Goal: Information Seeking & Learning: Learn about a topic

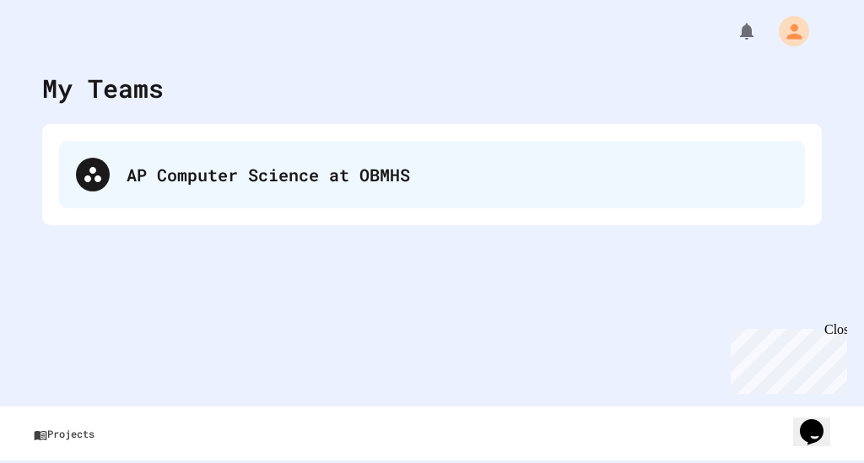
click at [276, 193] on div "AP Computer Science at OBMHS" at bounding box center [432, 174] width 746 height 67
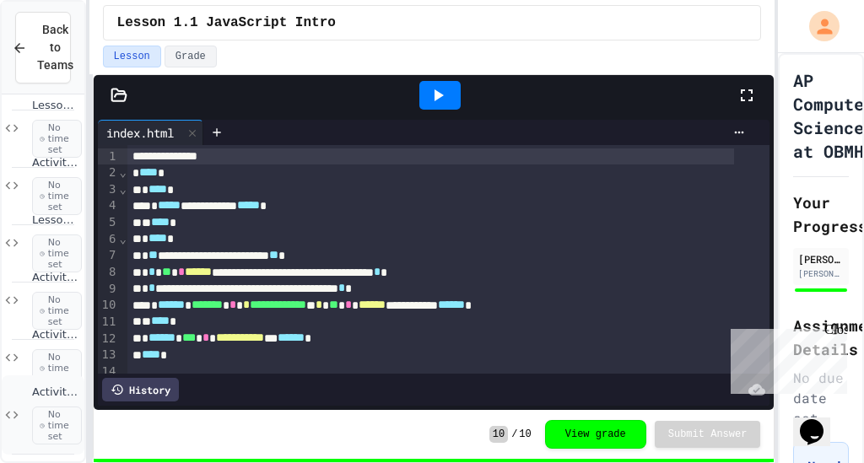
click at [40, 407] on span "No time set" at bounding box center [57, 426] width 50 height 39
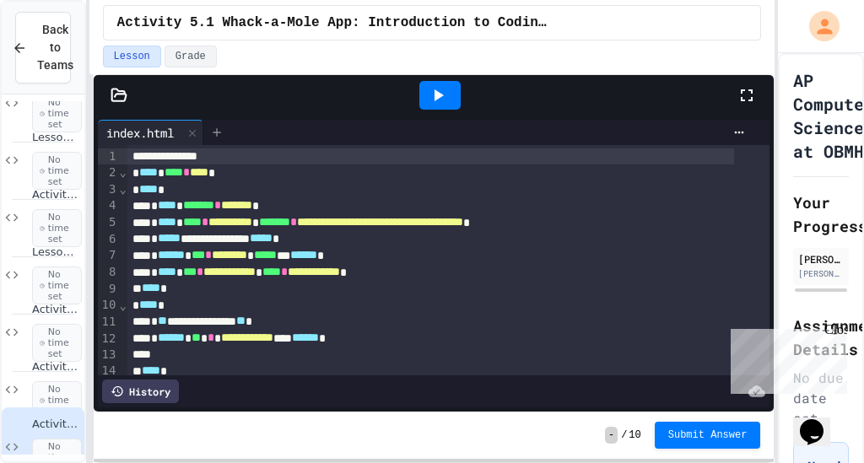
click at [224, 127] on icon at bounding box center [216, 132] width 13 height 13
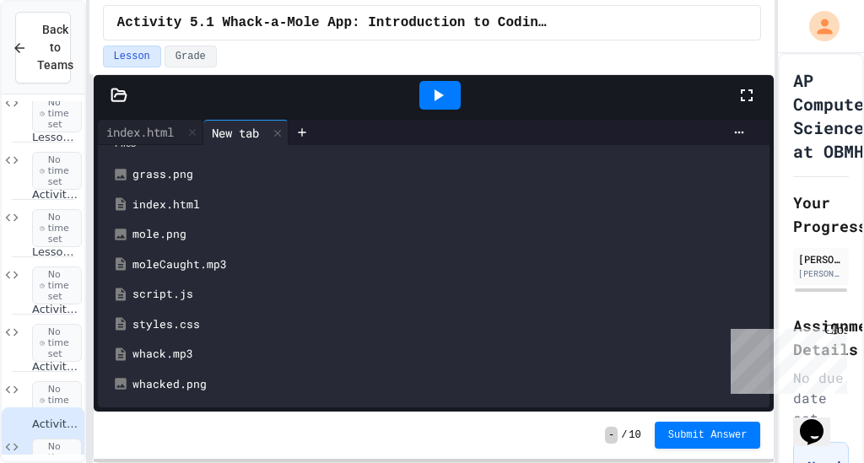
scroll to position [35, 0]
click at [184, 286] on div "script.js" at bounding box center [446, 294] width 628 height 17
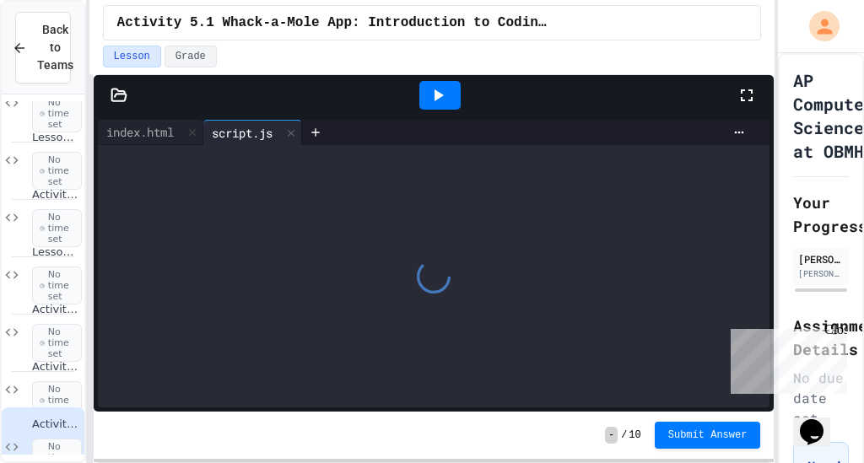
click at [232, 264] on div at bounding box center [434, 276] width 672 height 262
click at [266, 237] on div at bounding box center [434, 276] width 672 height 262
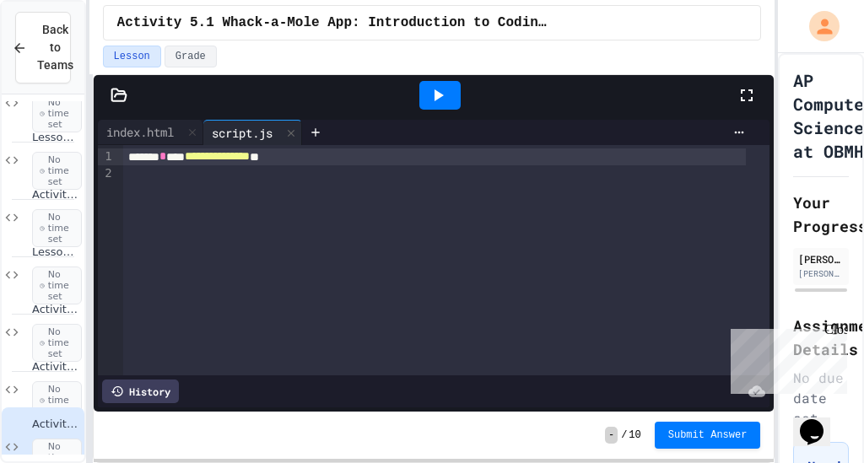
click at [266, 237] on div "**********" at bounding box center [446, 260] width 646 height 230
drag, startPoint x: 279, startPoint y: 173, endPoint x: 109, endPoint y: 152, distance: 171.7
click at [109, 152] on div "**********" at bounding box center [434, 260] width 672 height 230
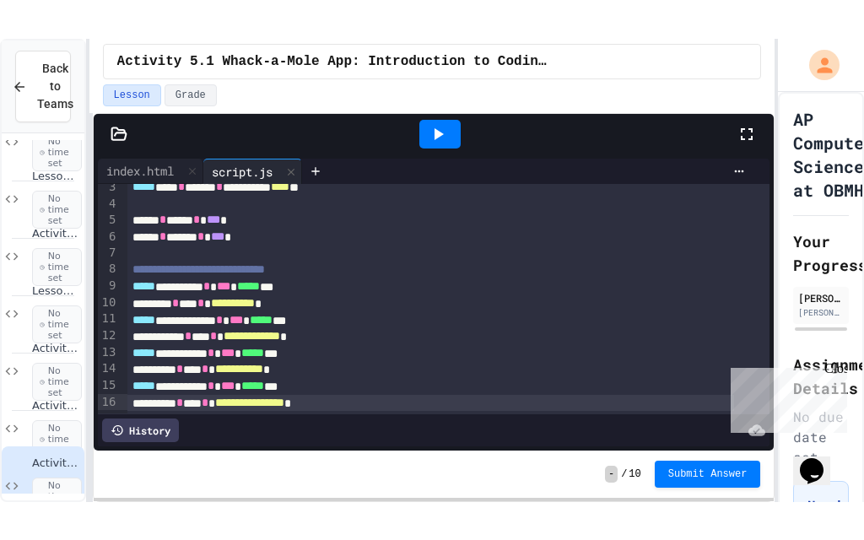
scroll to position [64, 0]
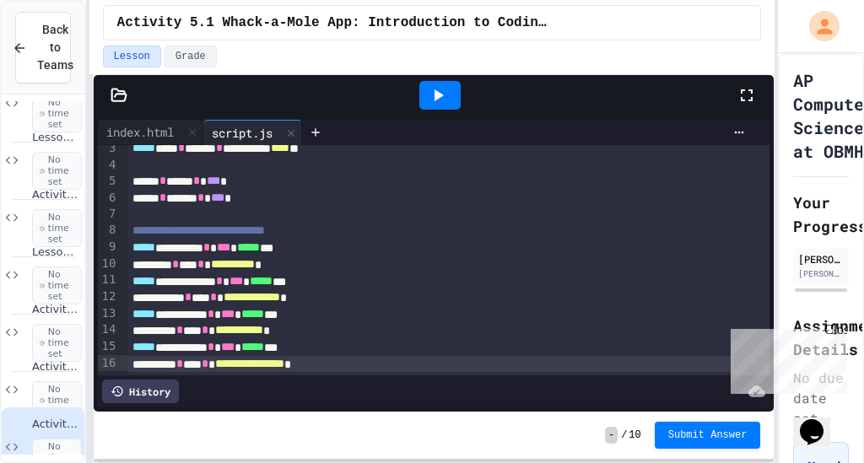
click at [746, 90] on icon at bounding box center [747, 95] width 20 height 20
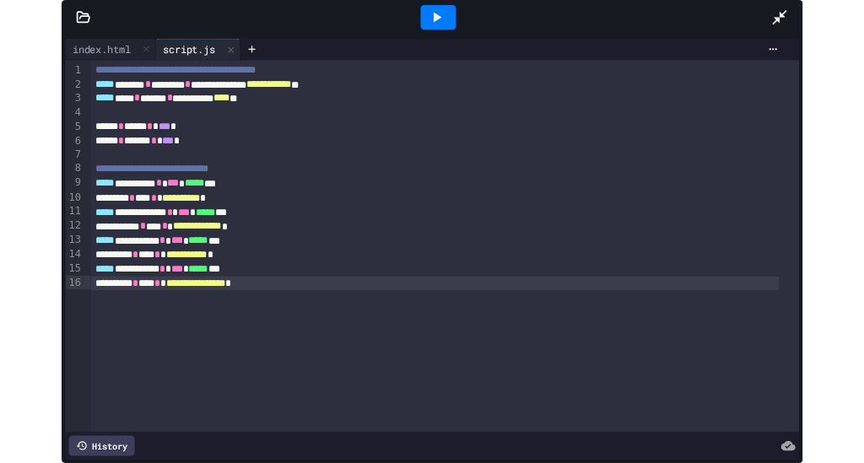
scroll to position [1449, 0]
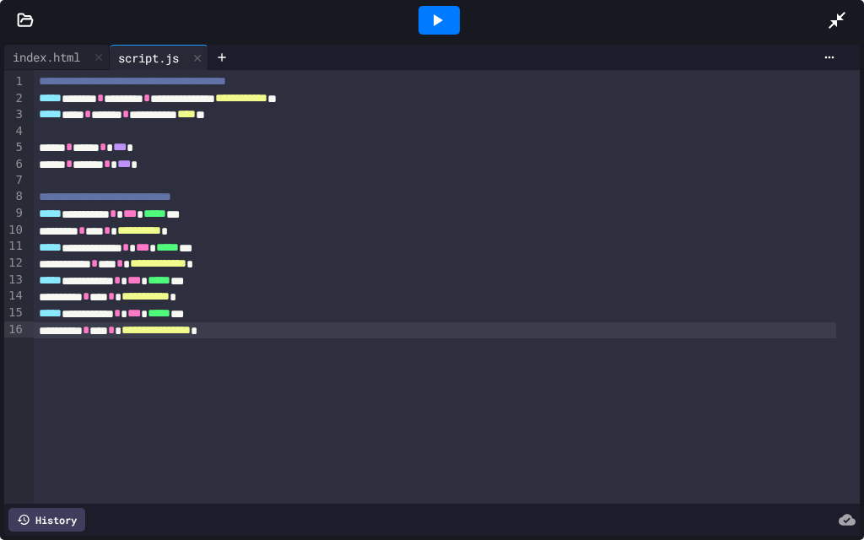
click at [841, 27] on icon at bounding box center [837, 20] width 20 height 20
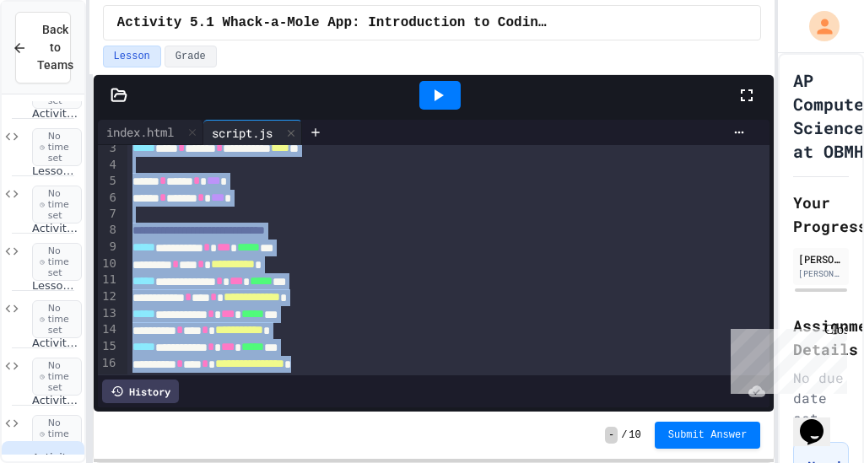
scroll to position [0, 0]
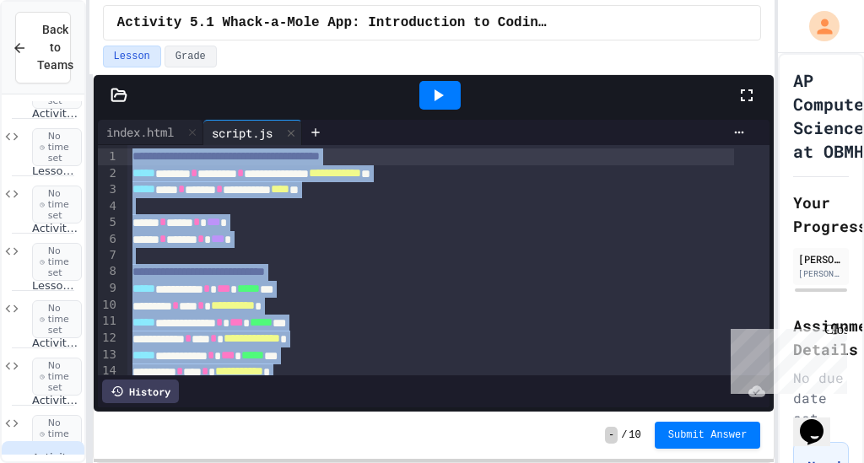
drag, startPoint x: 406, startPoint y: 338, endPoint x: 97, endPoint y: -41, distance: 489.4
click at [97, 0] on html "**********" at bounding box center [432, 231] width 864 height 463
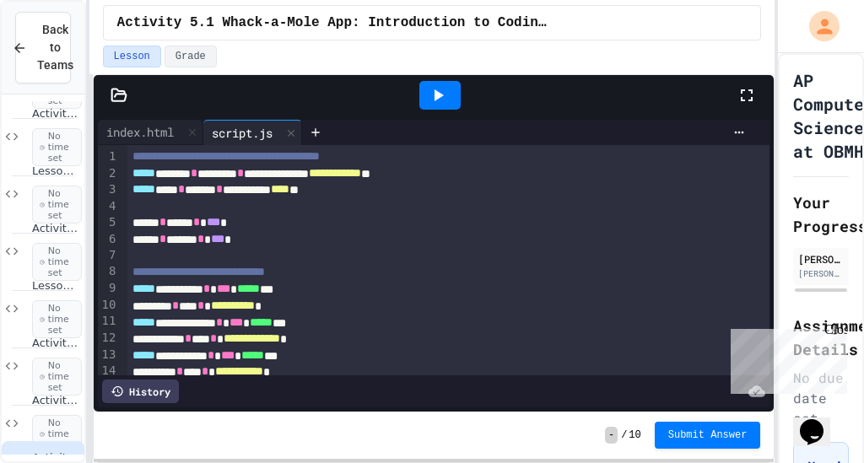
click at [453, 105] on div at bounding box center [439, 95] width 41 height 29
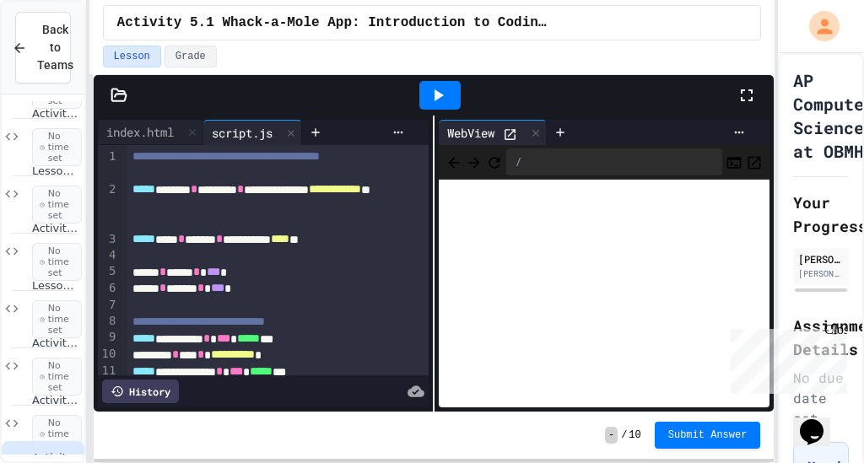
click at [760, 100] on div at bounding box center [755, 96] width 37 height 46
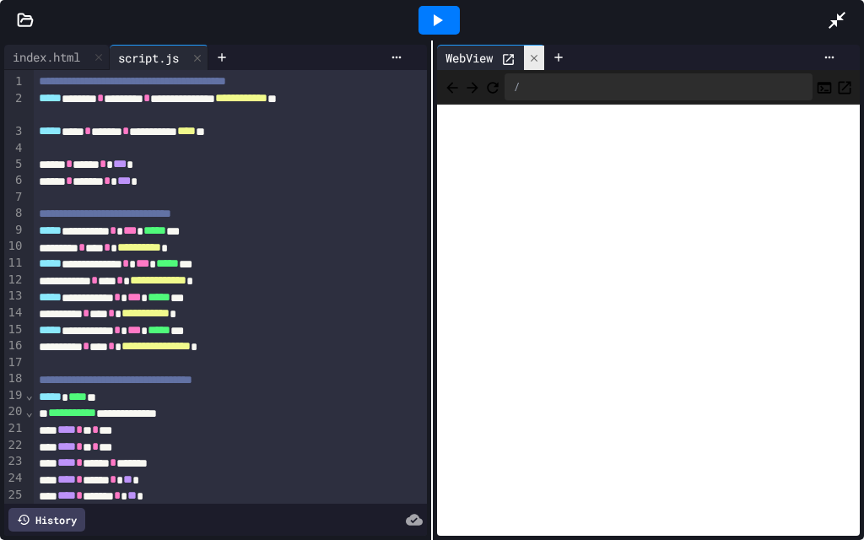
click at [538, 57] on div at bounding box center [534, 58] width 20 height 24
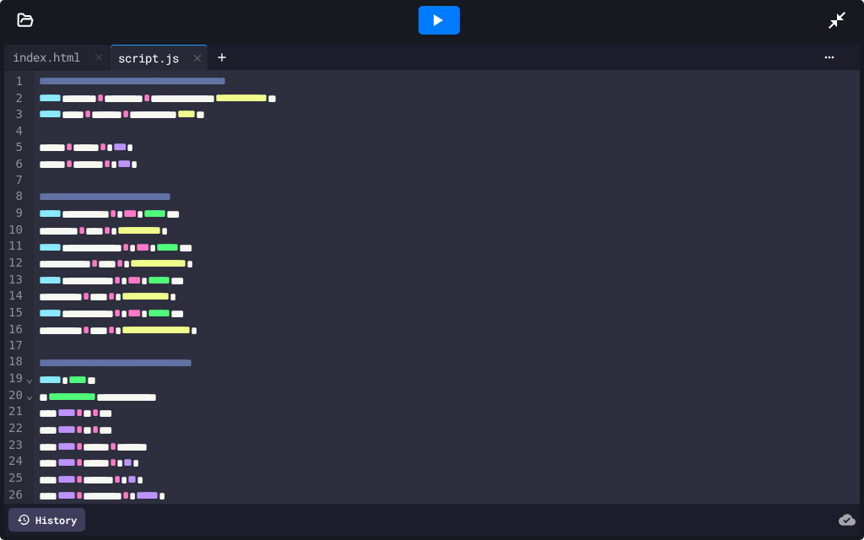
click at [828, 33] on div at bounding box center [845, 20] width 37 height 46
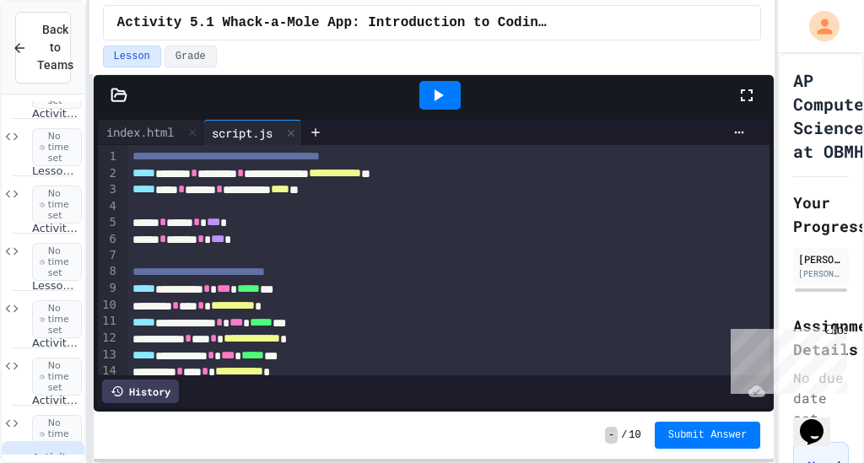
click at [742, 90] on icon at bounding box center [747, 95] width 12 height 12
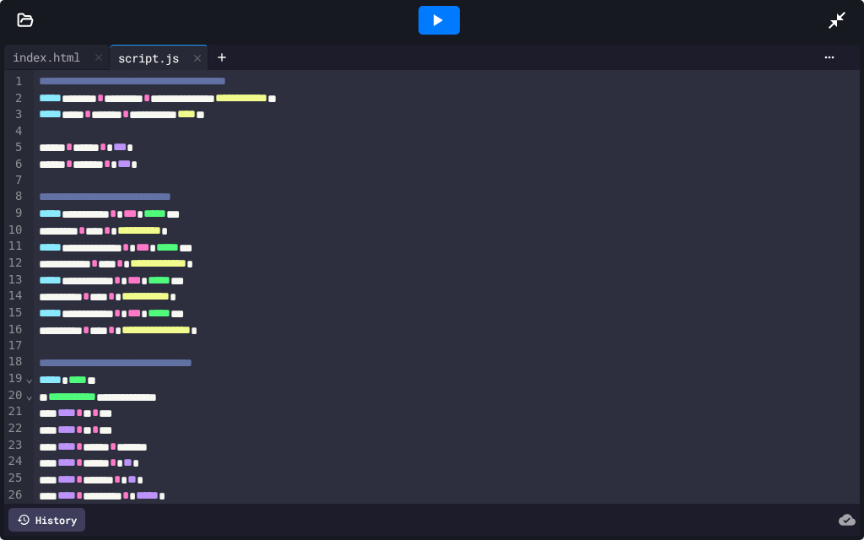
click at [434, 24] on icon at bounding box center [438, 20] width 9 height 12
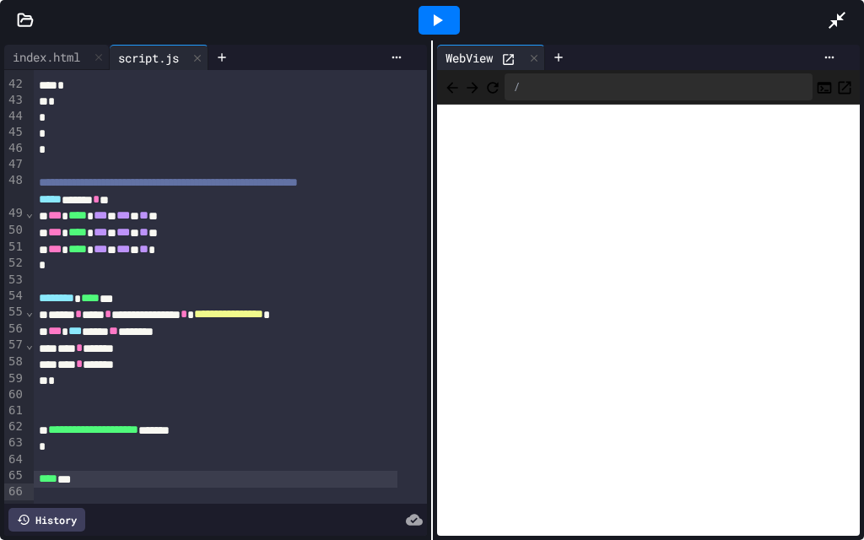
scroll to position [813, 0]
click at [235, 57] on div at bounding box center [221, 57] width 27 height 25
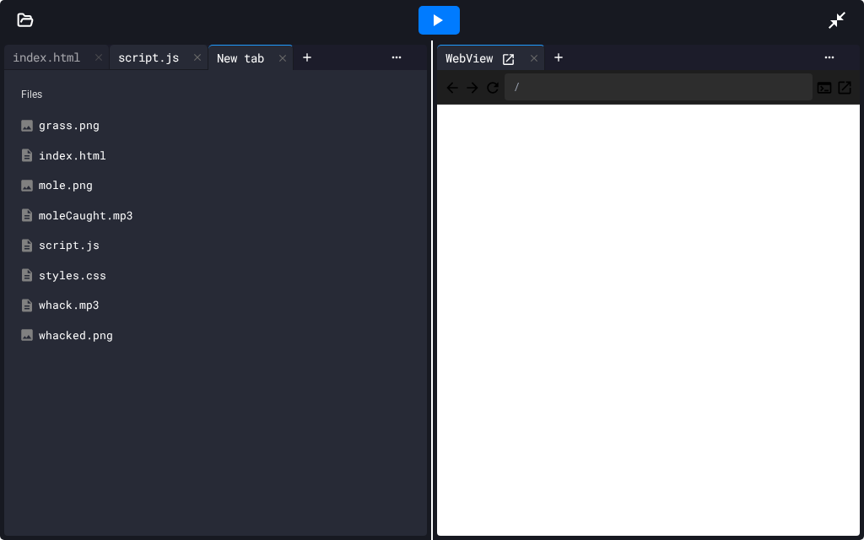
click at [159, 45] on div "script.js" at bounding box center [159, 57] width 99 height 25
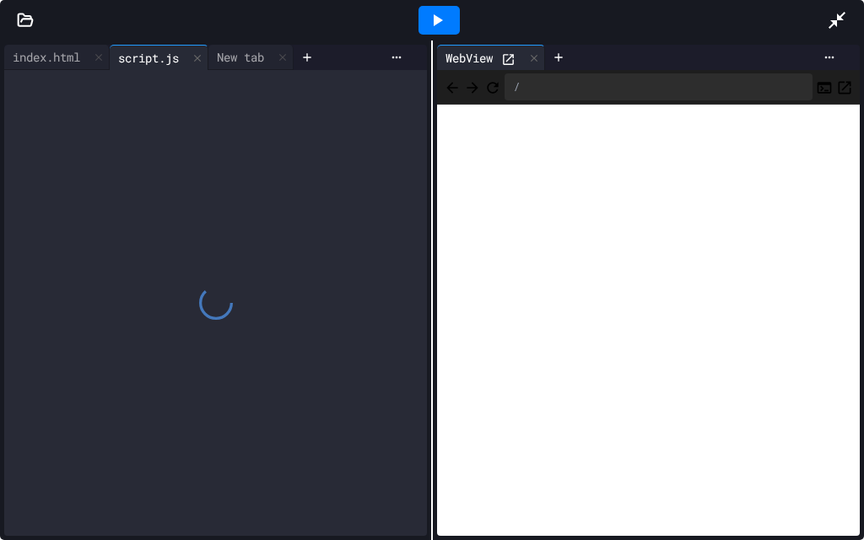
click at [159, 45] on div "script.js" at bounding box center [159, 57] width 99 height 25
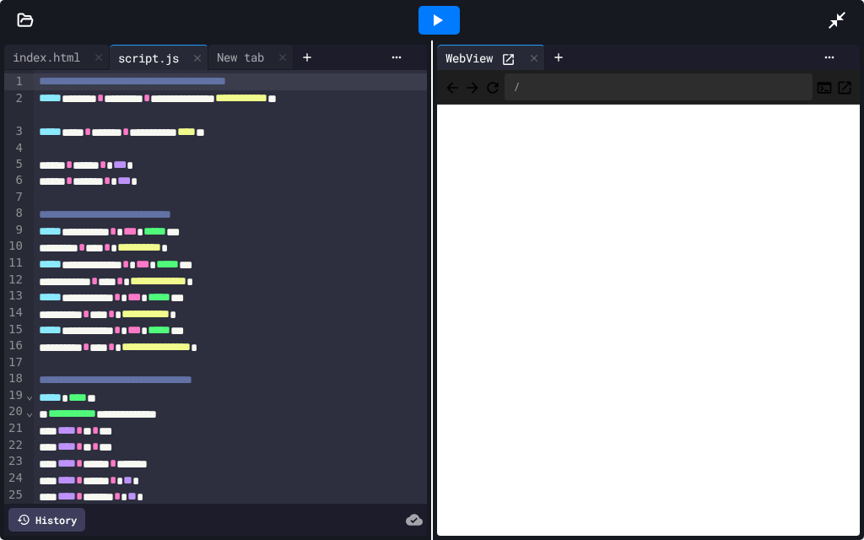
click at [18, 13] on icon at bounding box center [25, 20] width 17 height 17
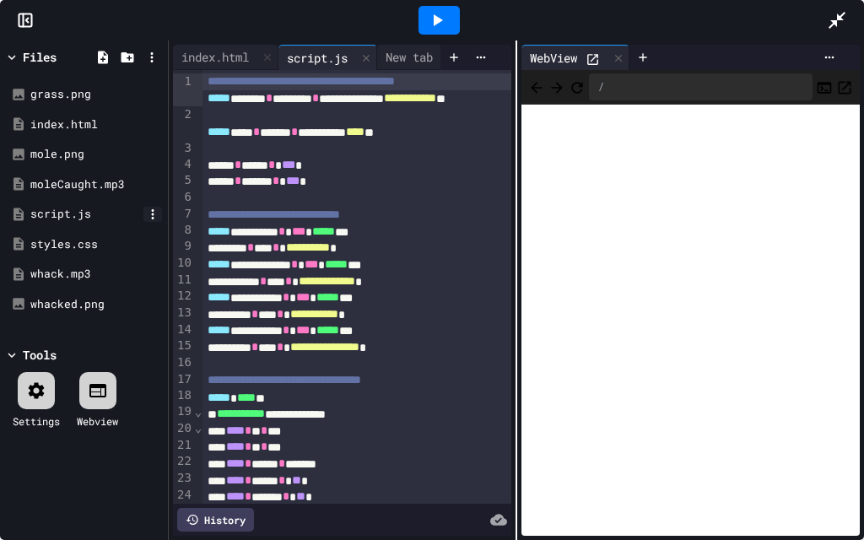
click at [155, 208] on icon at bounding box center [152, 214] width 15 height 15
click at [175, 461] on icon at bounding box center [171, 471] width 20 height 20
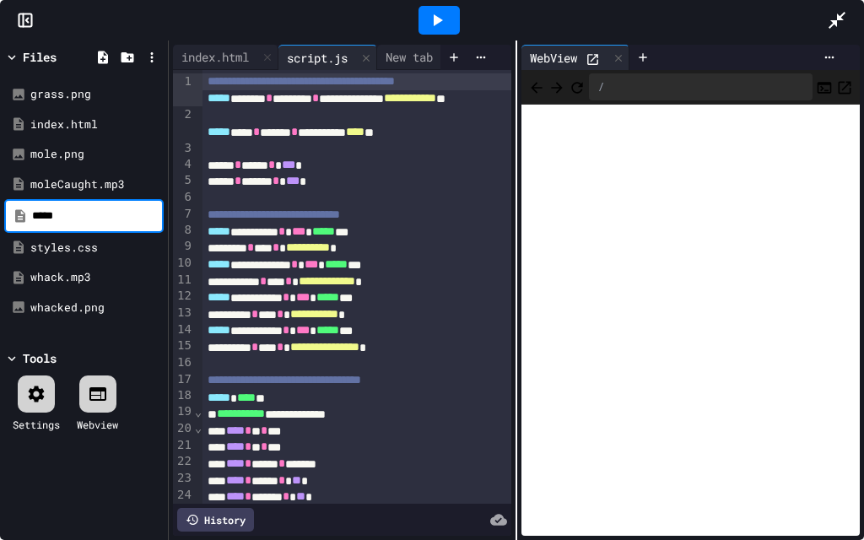
type input "******"
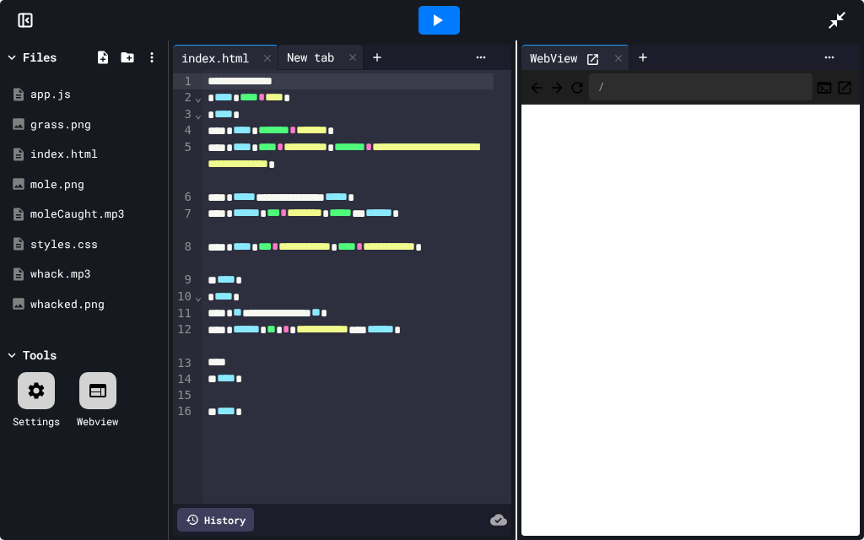
click at [326, 59] on div "New tab" at bounding box center [310, 57] width 64 height 18
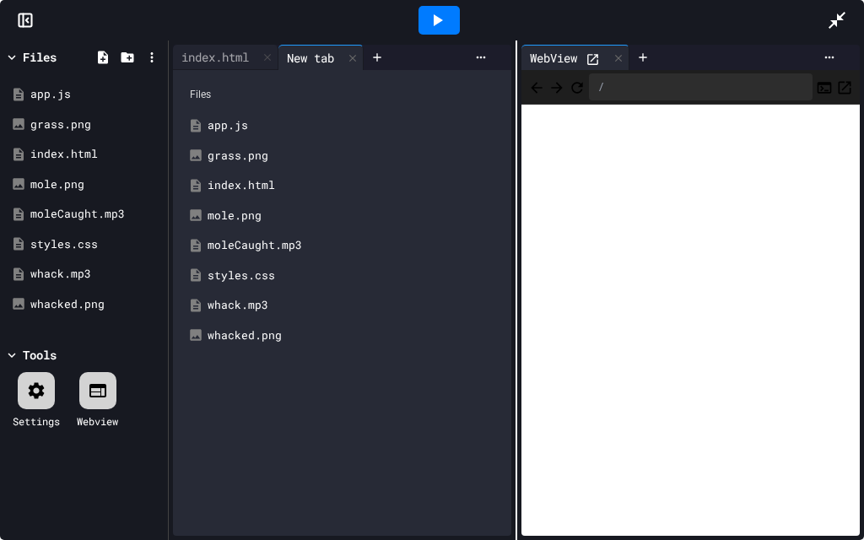
click at [246, 128] on div "app.js" at bounding box center [355, 125] width 294 height 17
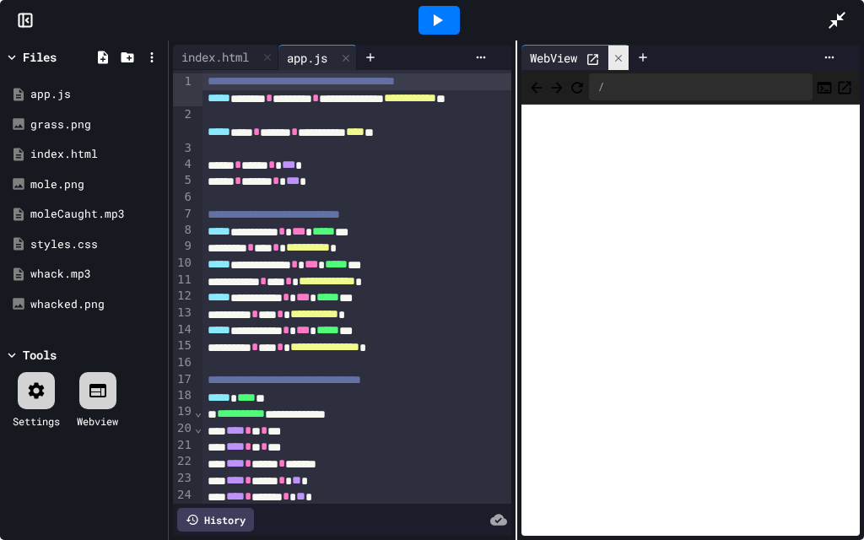
click at [621, 54] on div at bounding box center [618, 58] width 20 height 24
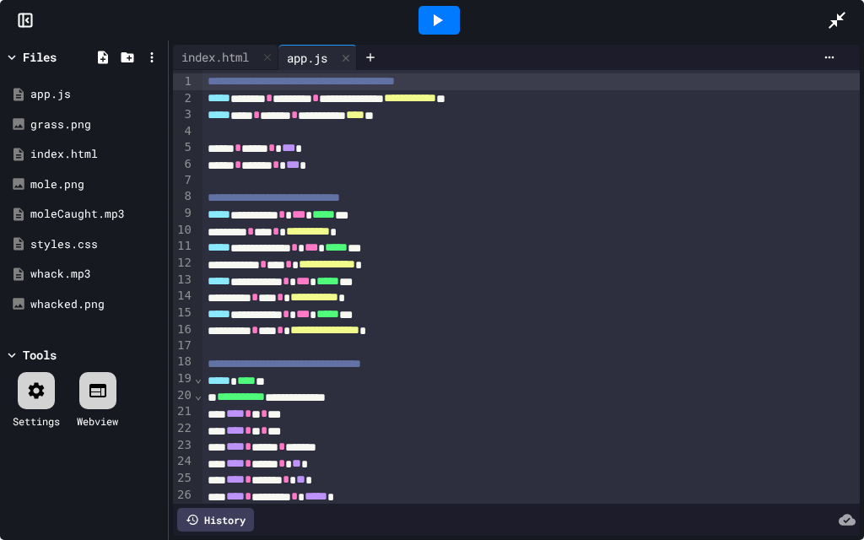
click at [422, 23] on div at bounding box center [438, 20] width 41 height 29
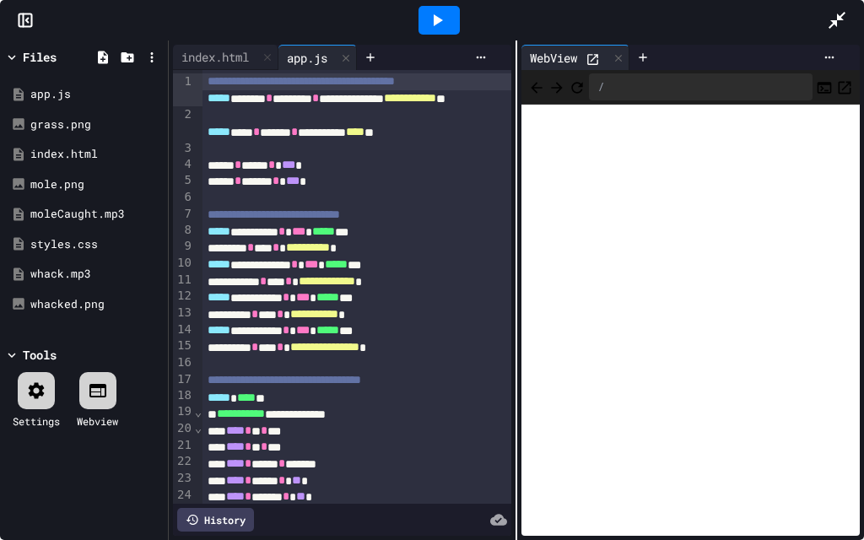
click at [33, 346] on div "Tools" at bounding box center [40, 355] width 34 height 18
click at [18, 60] on icon at bounding box center [11, 57] width 15 height 15
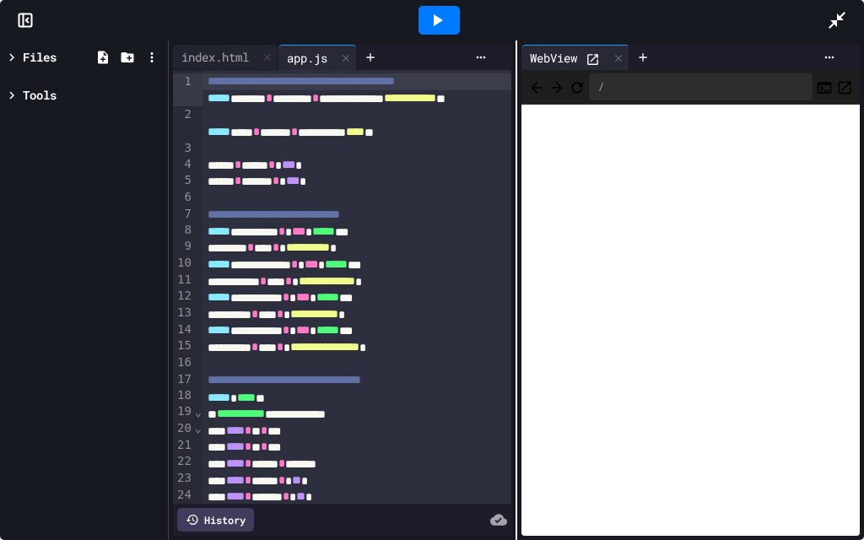
click at [34, 20] on div at bounding box center [25, 20] width 51 height 17
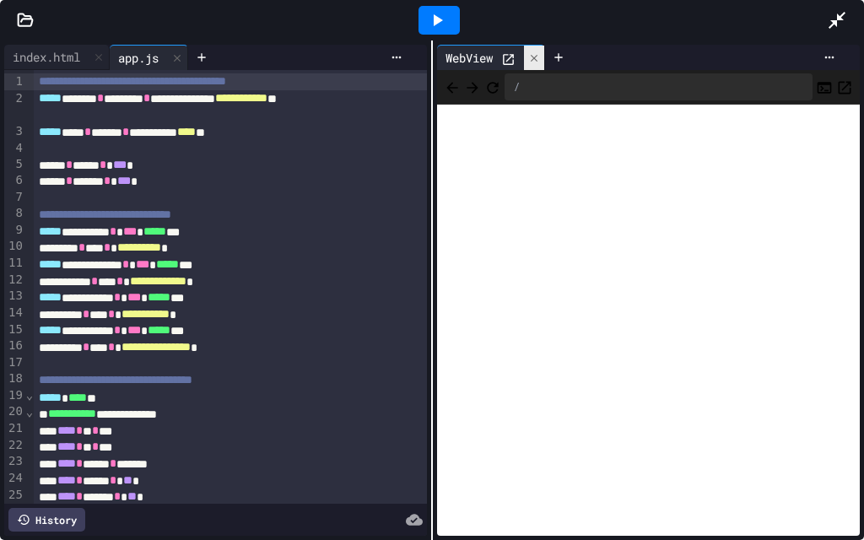
click at [524, 57] on div at bounding box center [534, 58] width 20 height 24
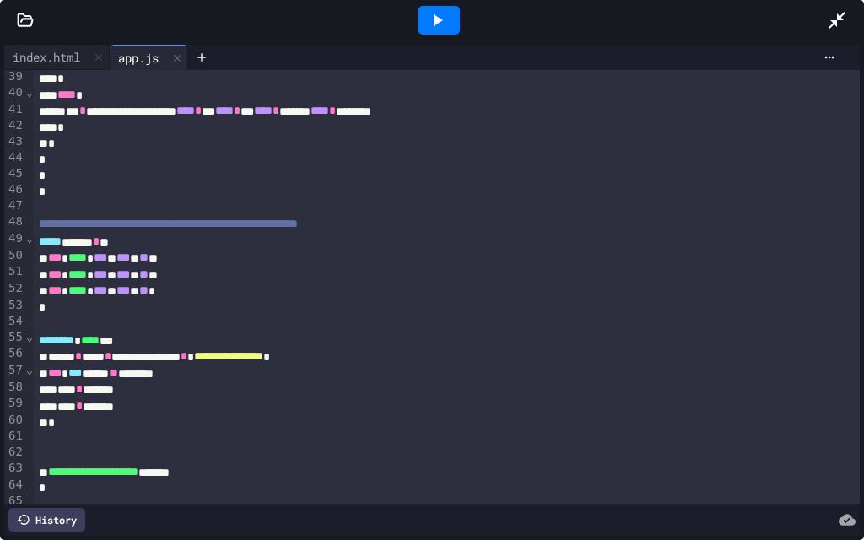
scroll to position [680, 0]
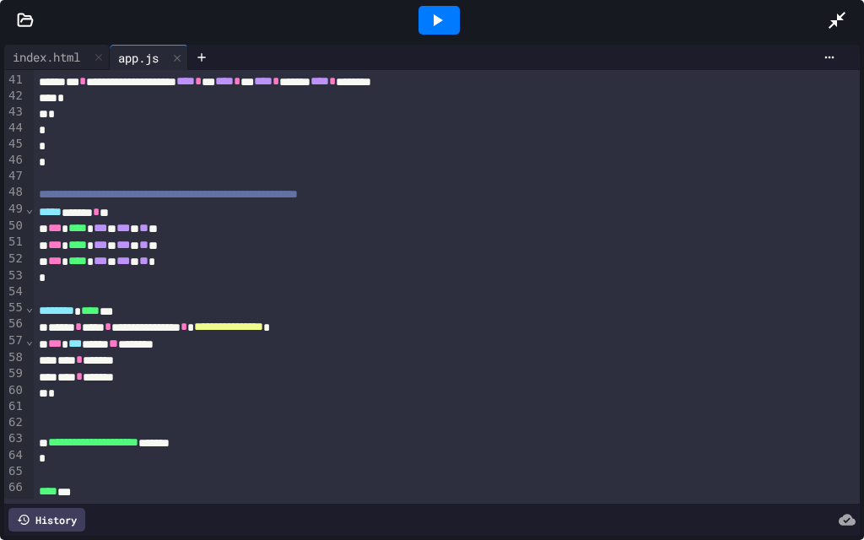
click at [833, 27] on icon at bounding box center [837, 20] width 20 height 20
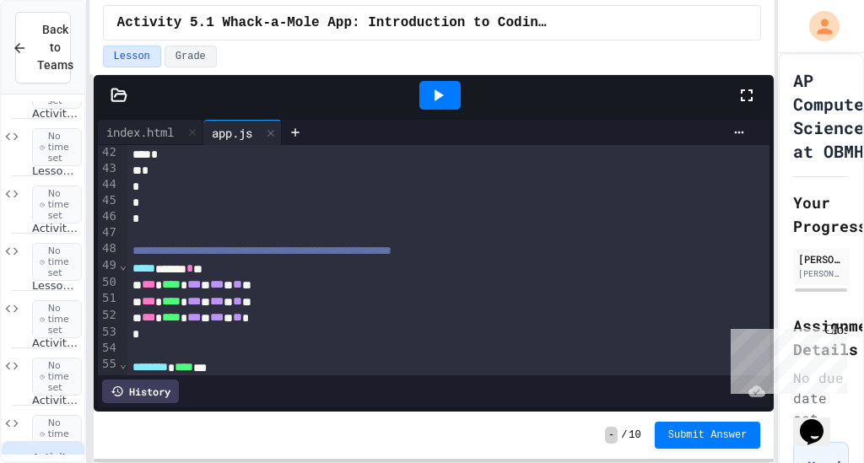
click at [743, 89] on icon at bounding box center [747, 95] width 12 height 12
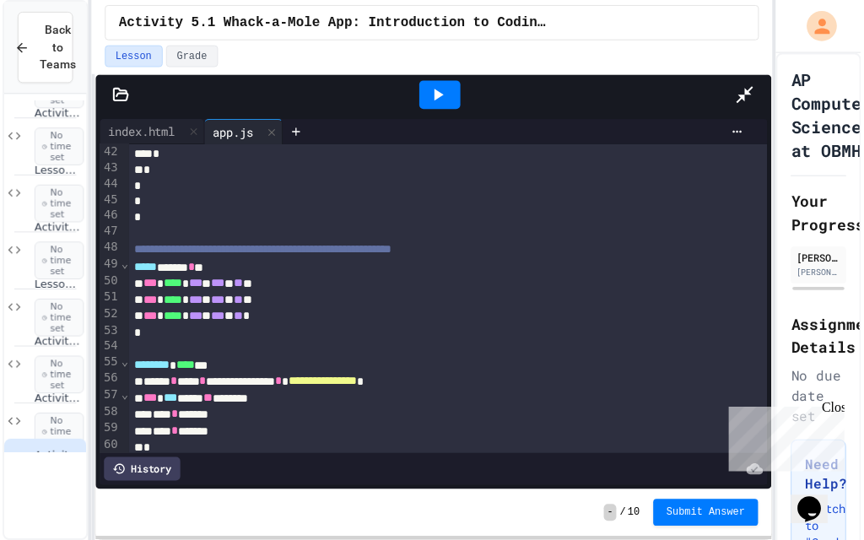
scroll to position [677, 0]
